Goal: Information Seeking & Learning: Understand process/instructions

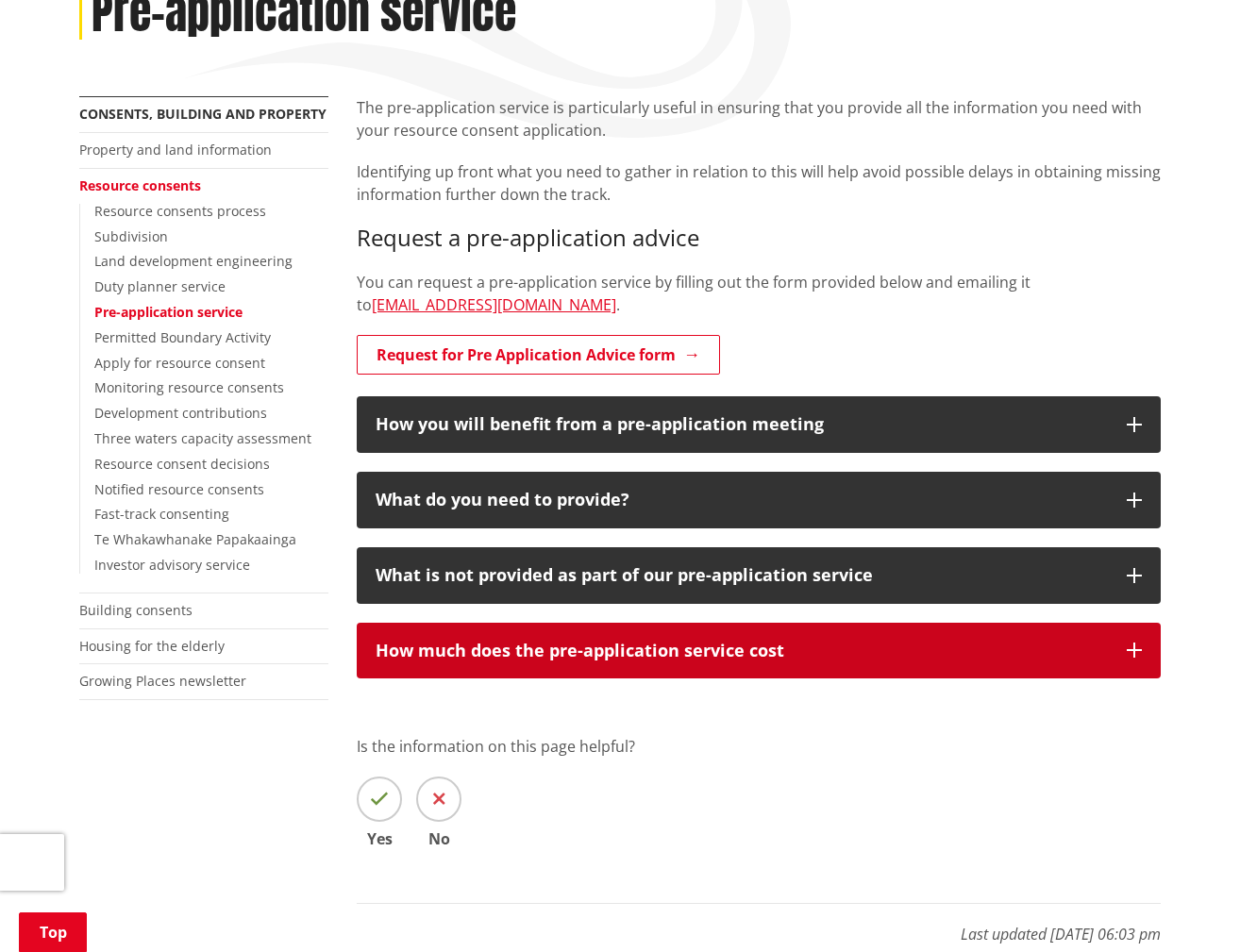
scroll to position [290, 0]
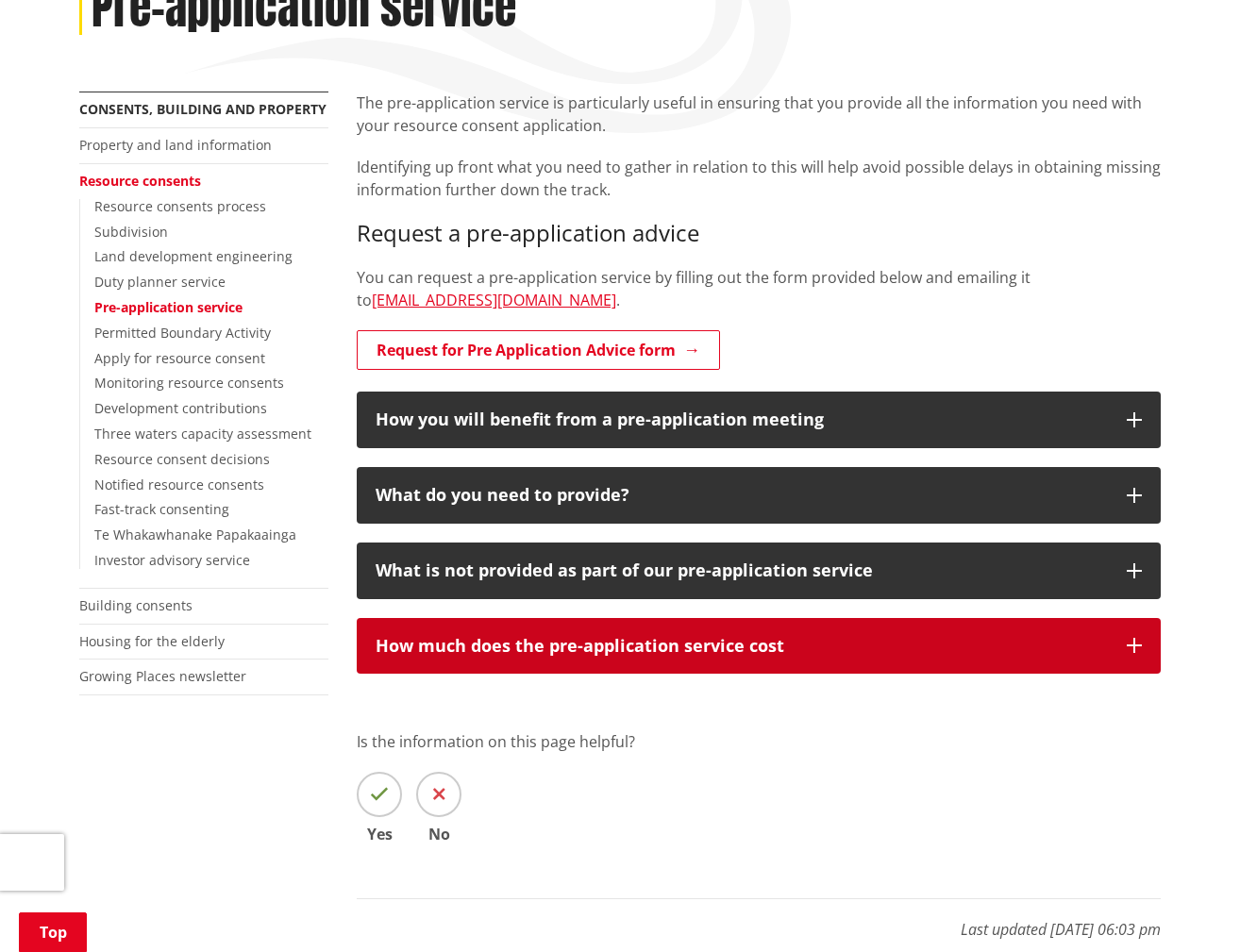
click at [1136, 639] on icon "button" at bounding box center [1134, 645] width 15 height 15
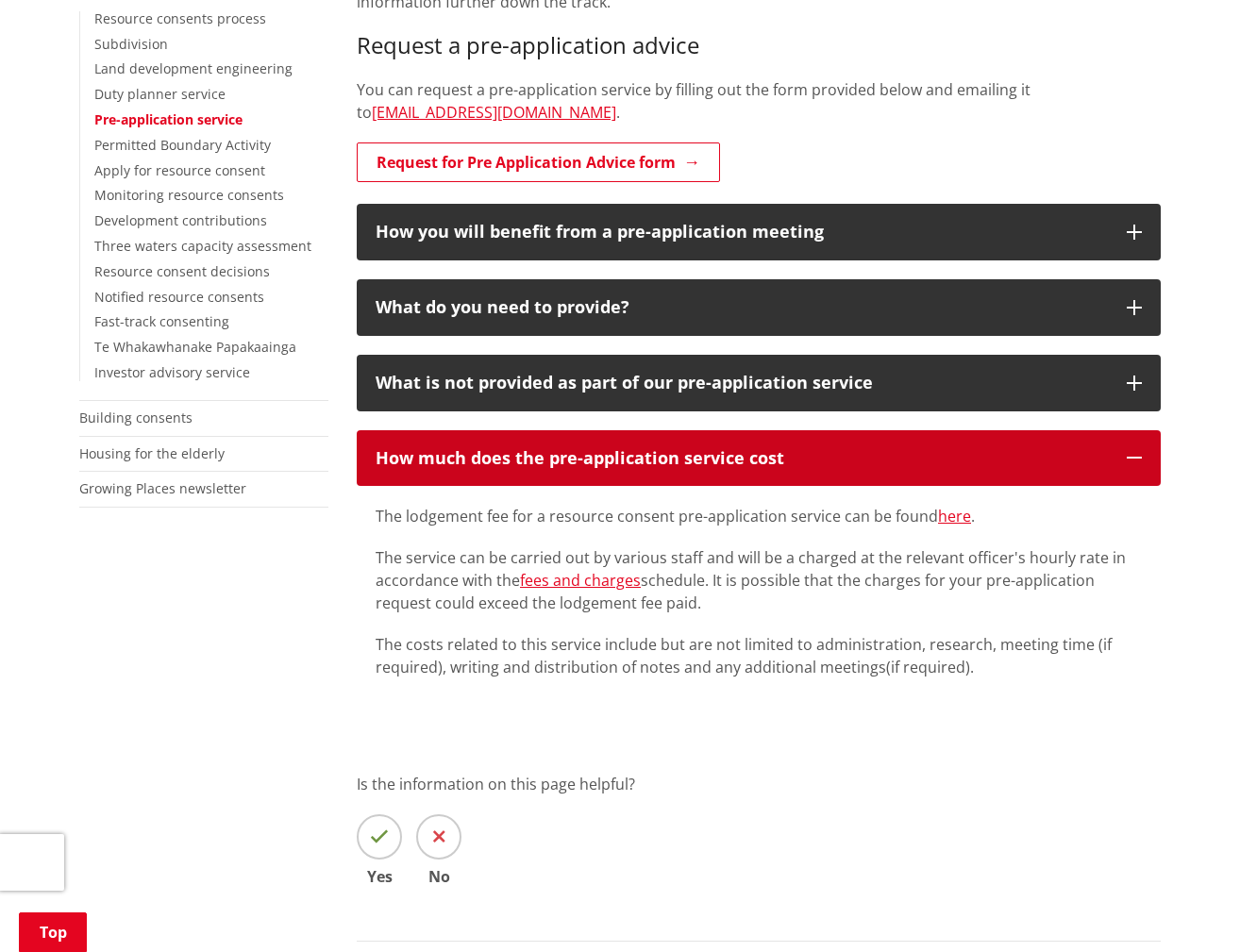
scroll to position [478, 0]
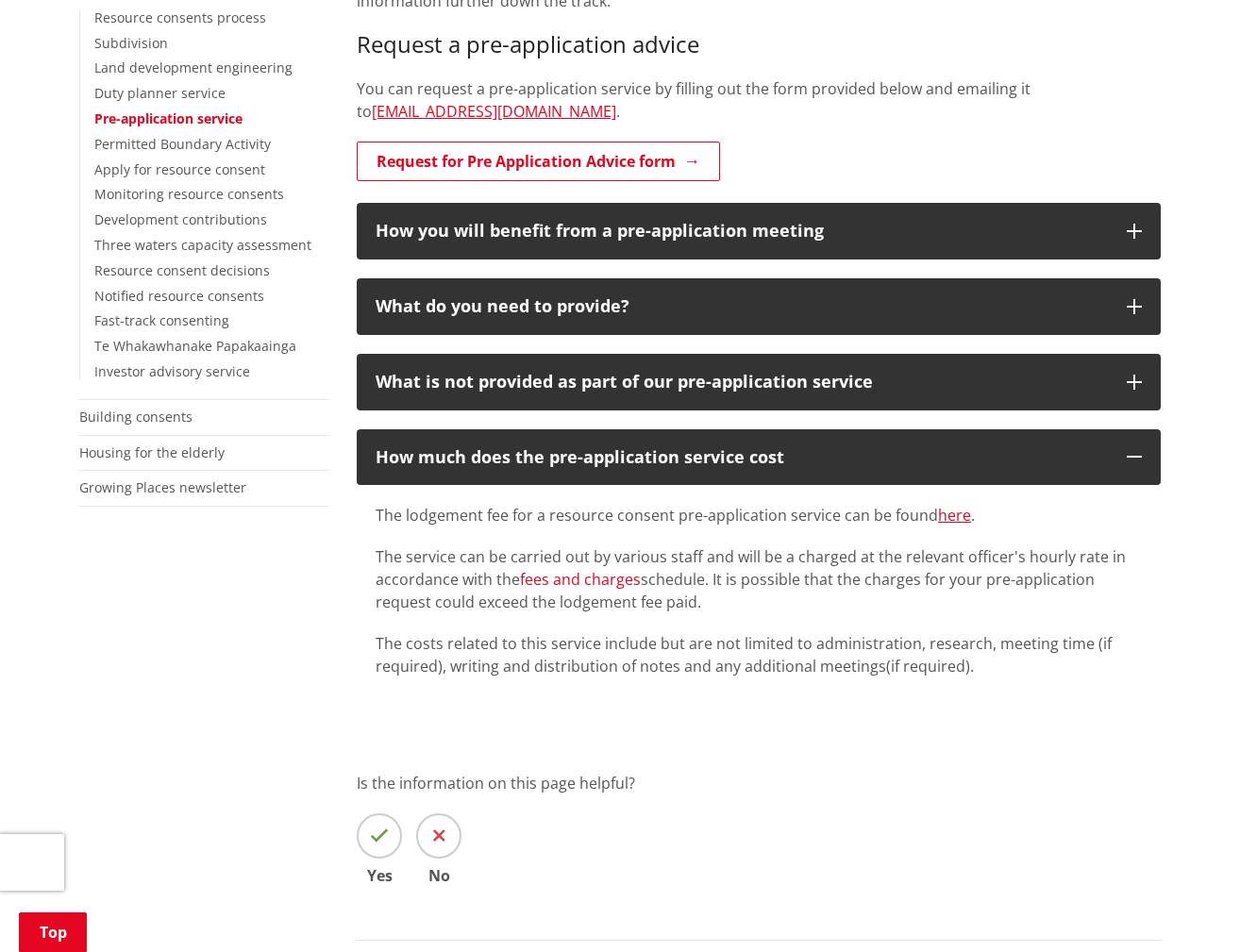
click at [536, 578] on link "fees and charges" at bounding box center [580, 579] width 121 height 21
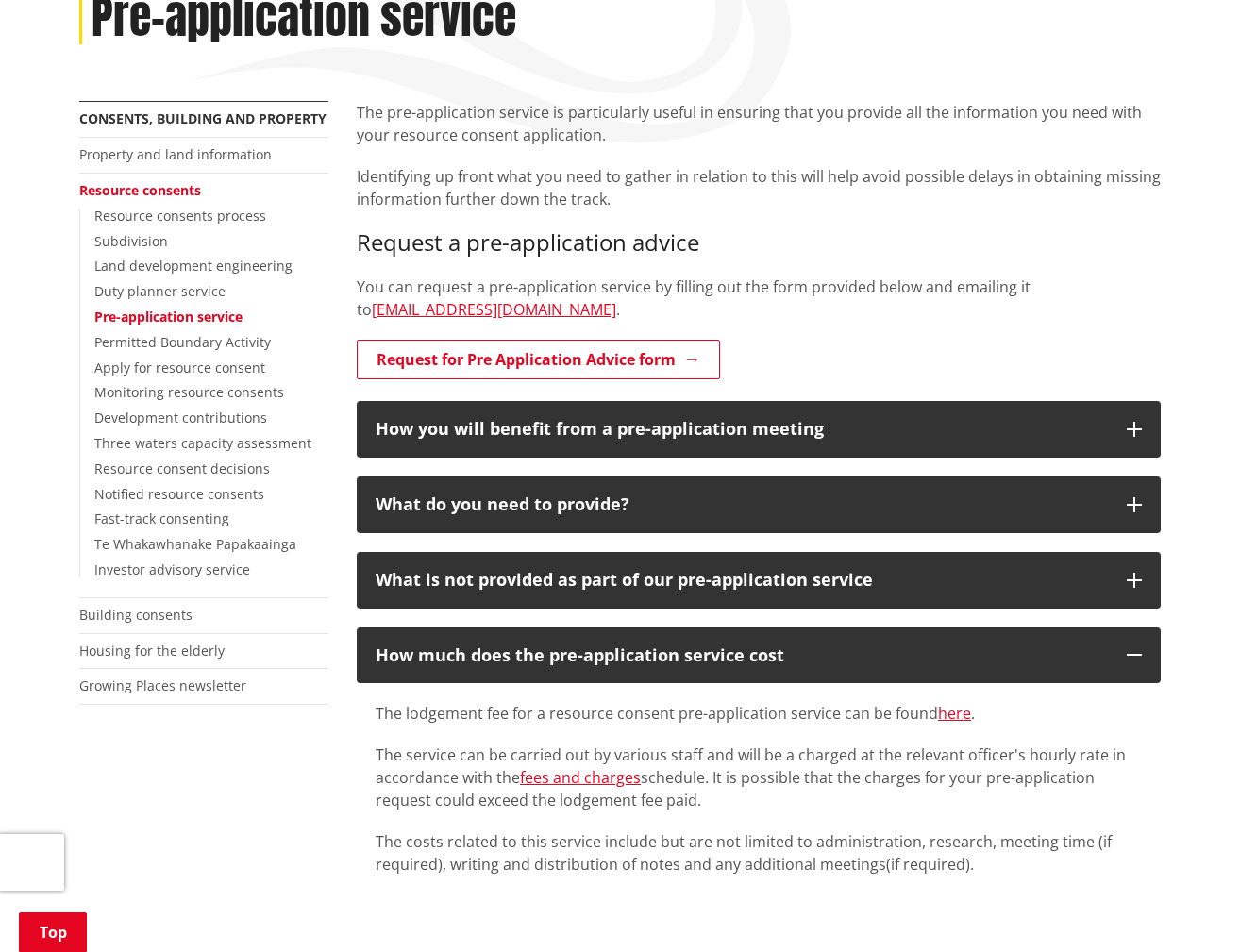
scroll to position [195, 0]
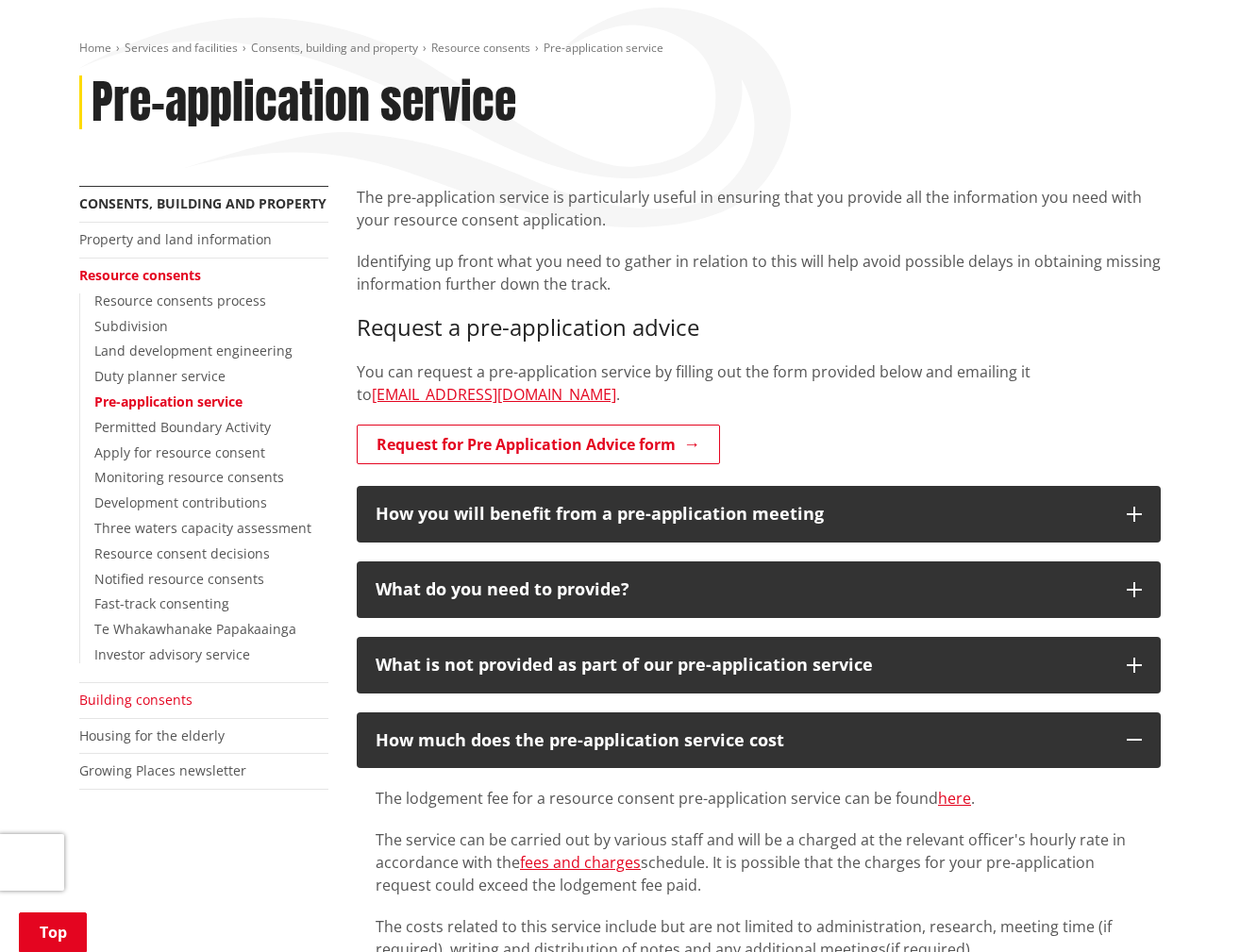
click at [141, 700] on link "Building consents" at bounding box center [136, 699] width 113 height 18
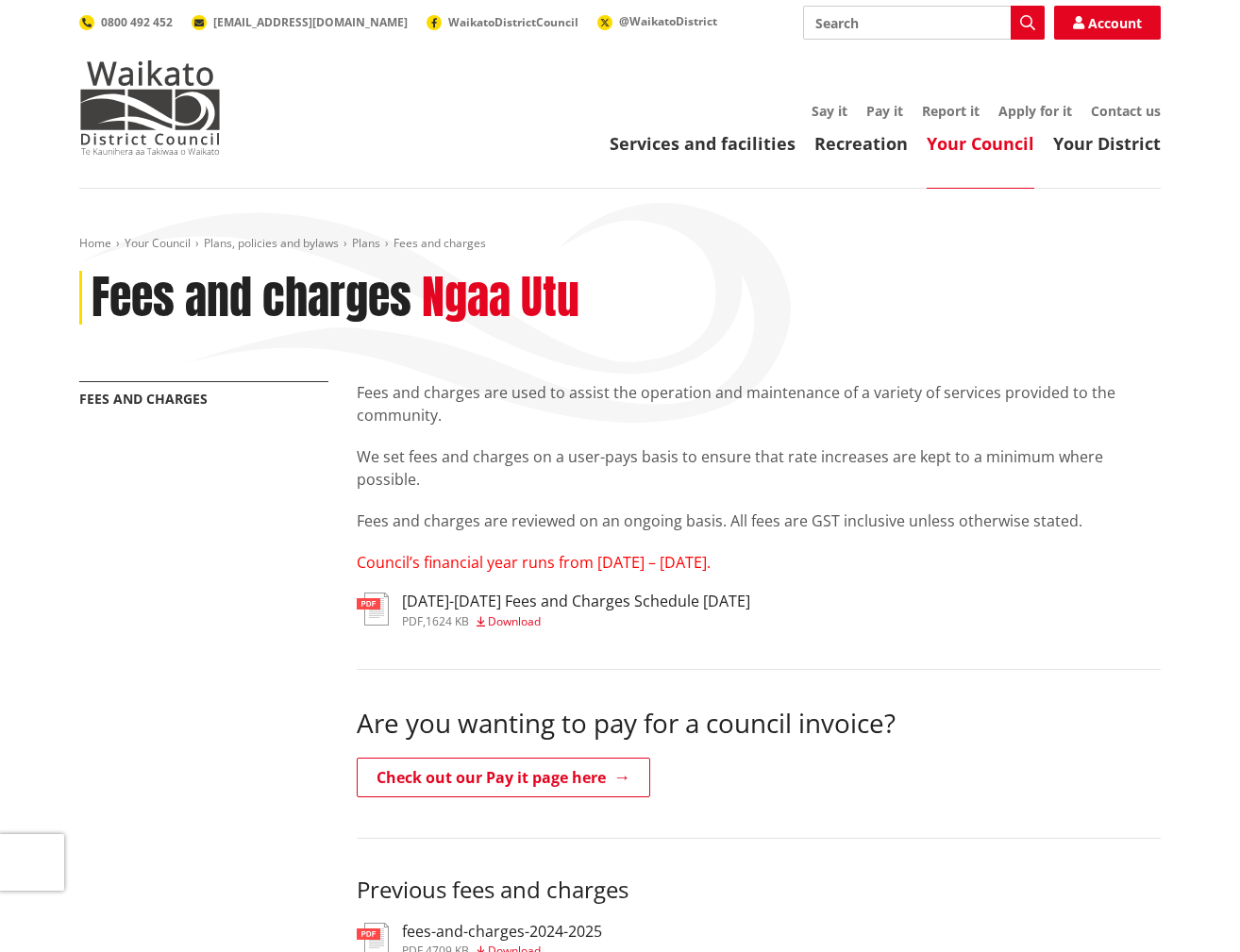
click at [378, 616] on img at bounding box center [373, 609] width 32 height 33
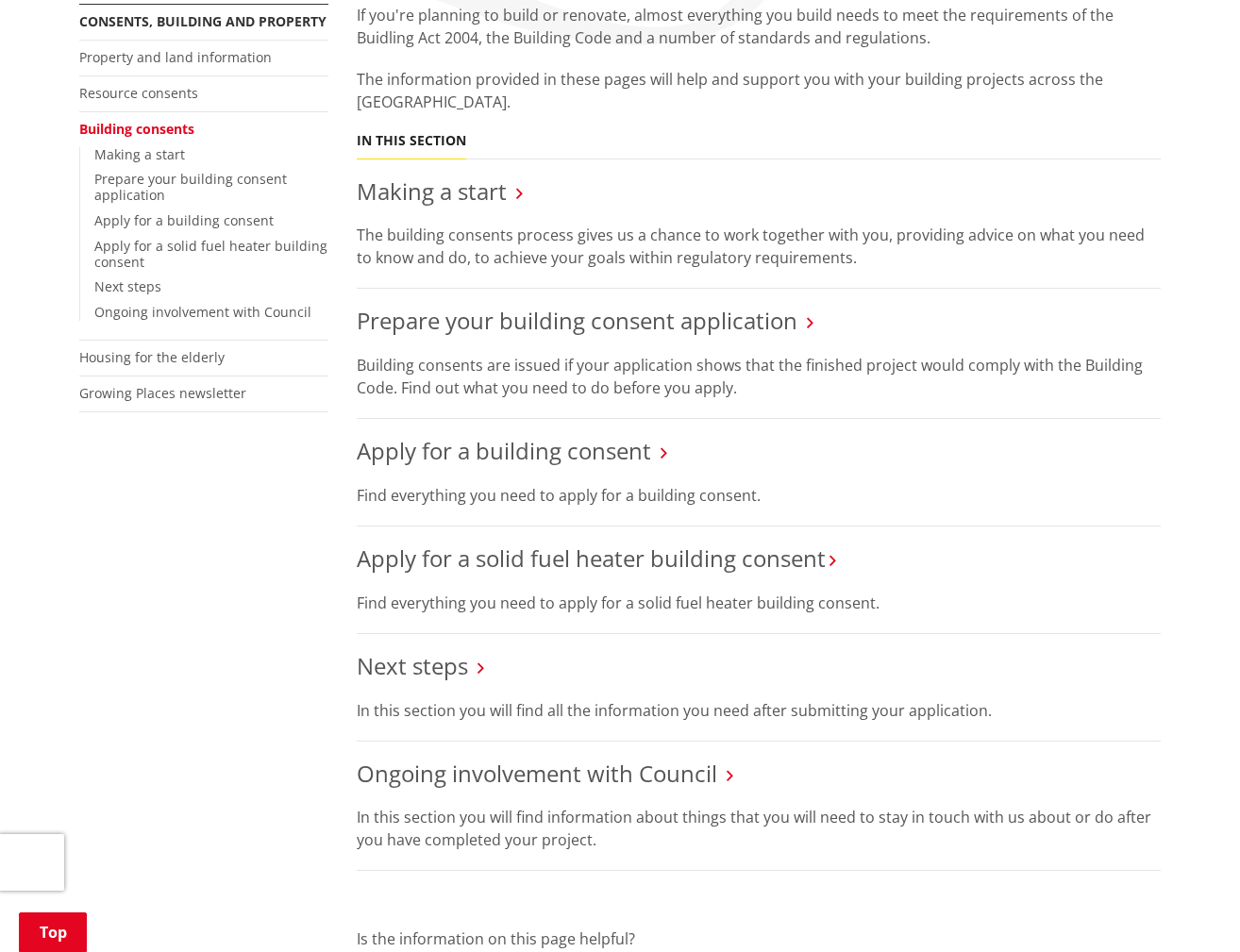
scroll to position [472, 0]
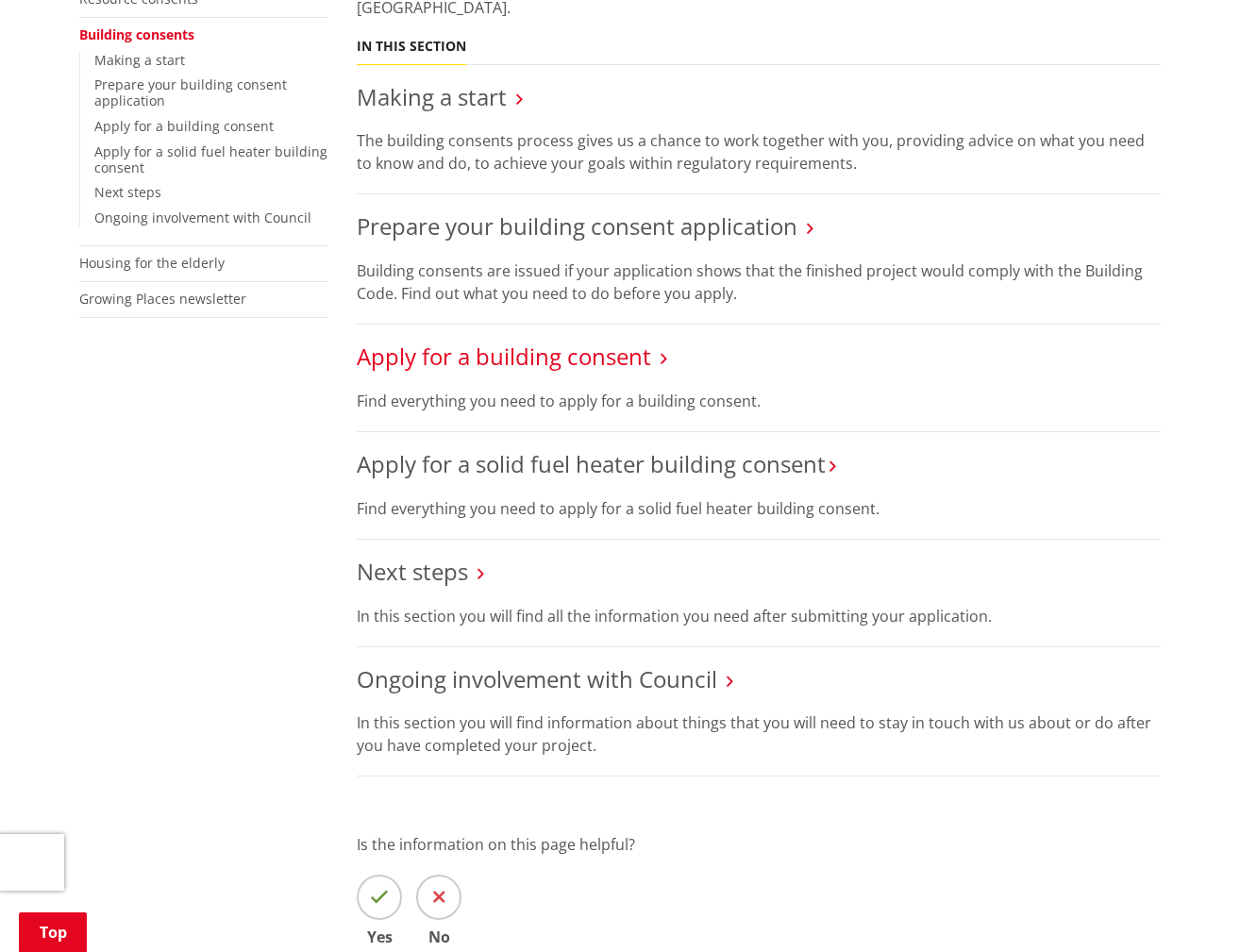
click at [641, 363] on link "Apply for a building consent" at bounding box center [504, 356] width 294 height 31
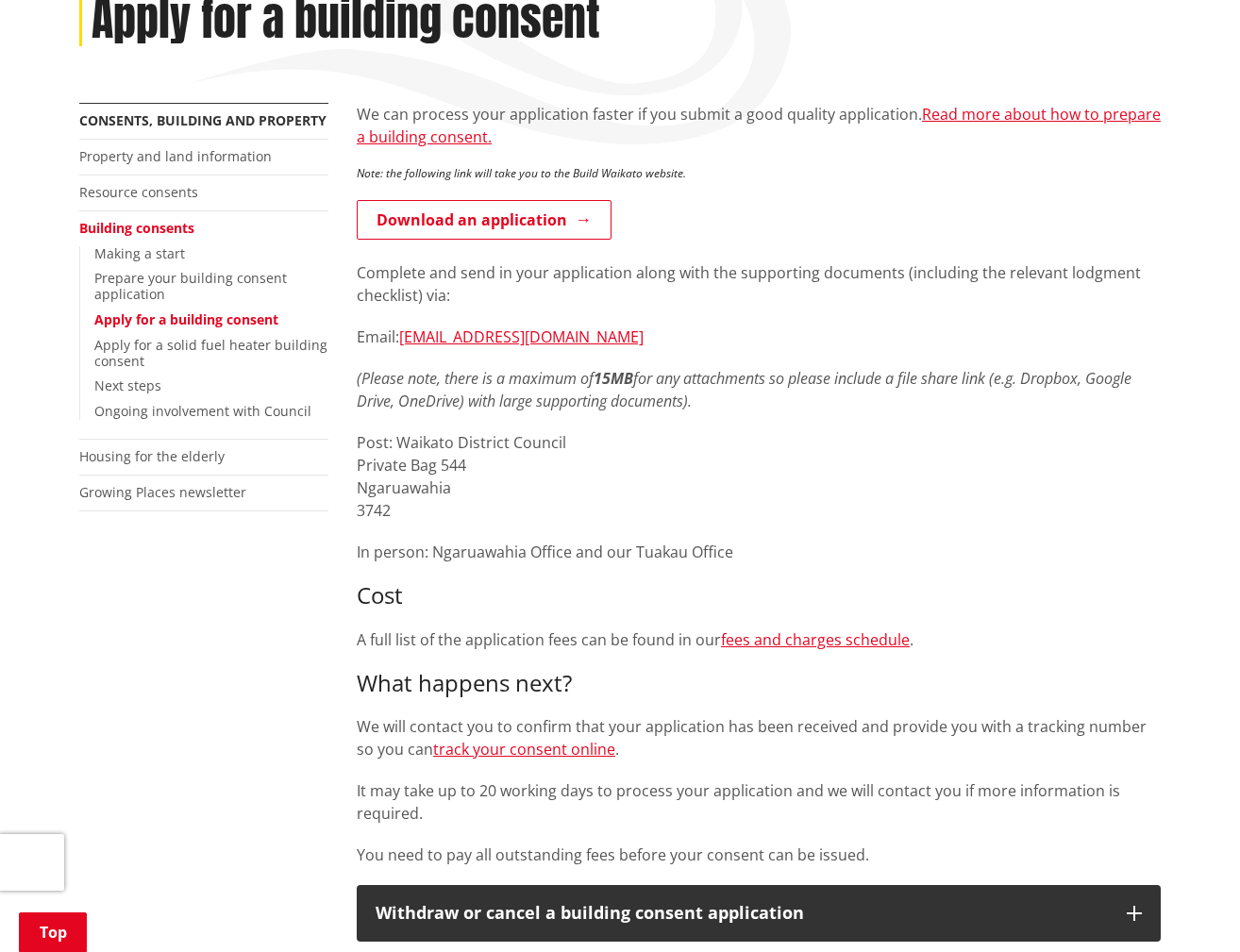
scroll to position [283, 0]
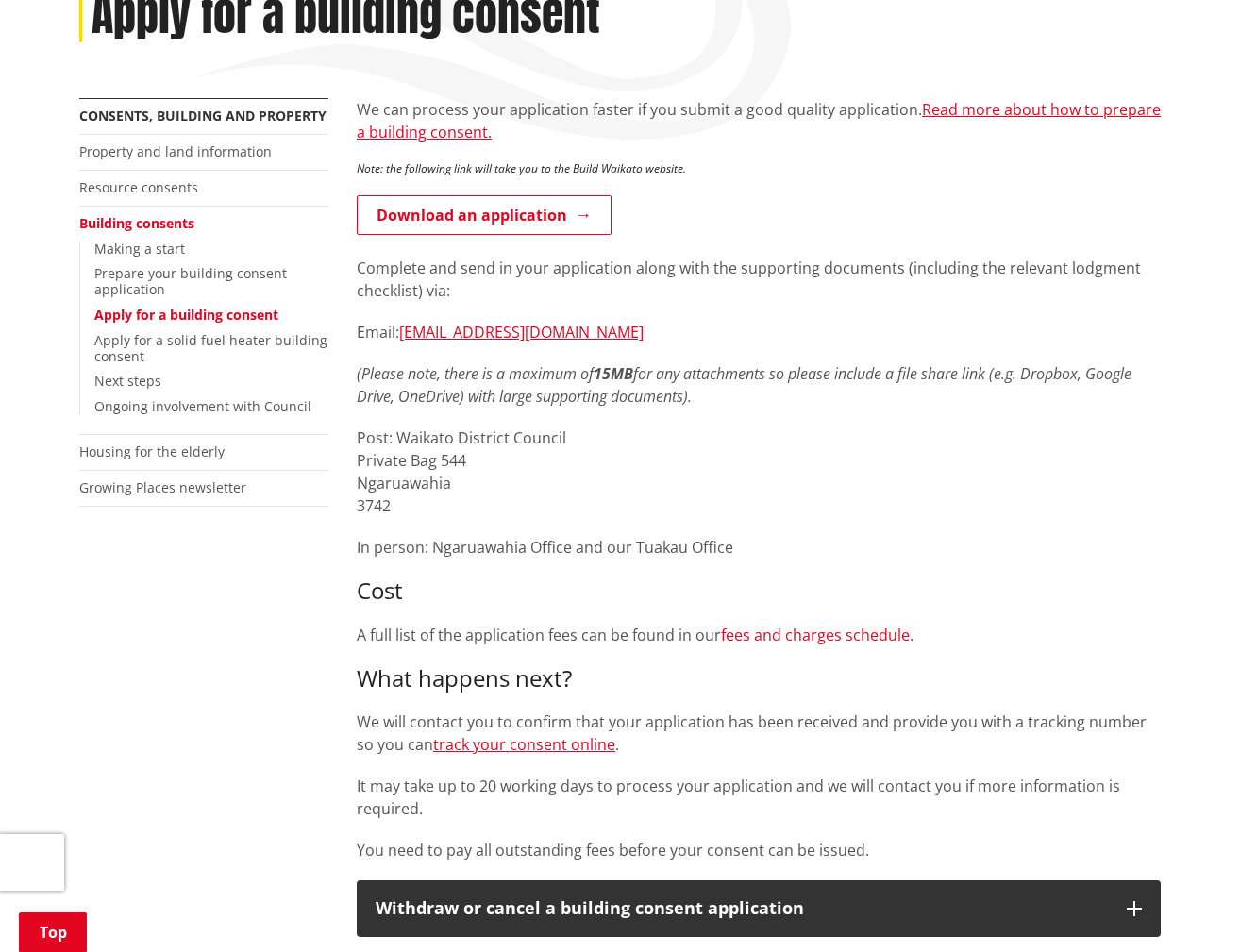
click at [748, 639] on link "fees and charges schedule" at bounding box center [815, 635] width 189 height 21
